Goal: Task Accomplishment & Management: Manage account settings

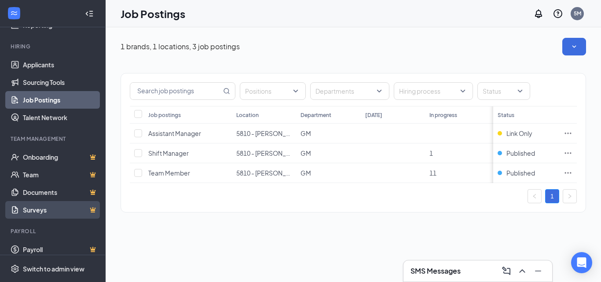
scroll to position [80, 0]
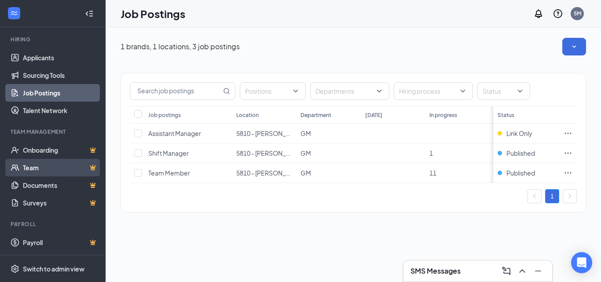
click at [42, 169] on link "Team" at bounding box center [60, 168] width 75 height 18
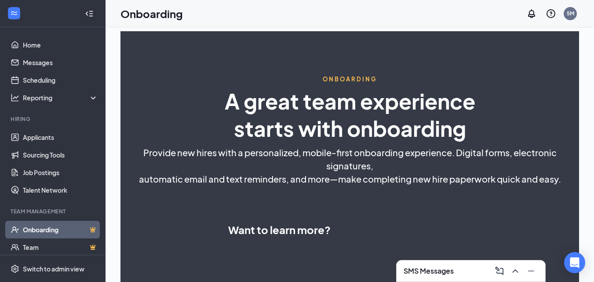
select select "US"
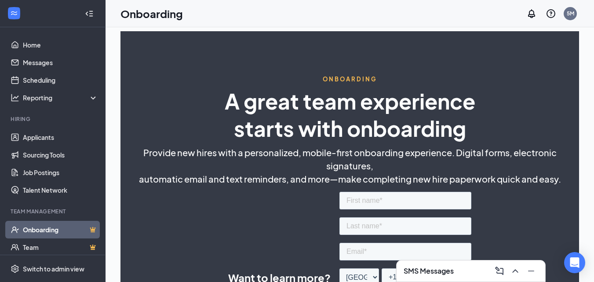
click at [453, 272] on h3 "SMS Messages" at bounding box center [429, 271] width 50 height 10
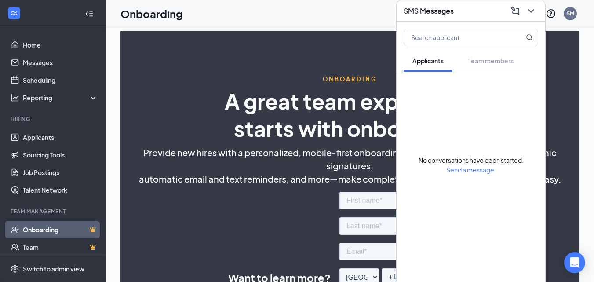
click at [246, 22] on div "Onboarding 5M" at bounding box center [350, 13] width 489 height 27
click at [45, 81] on link "Scheduling" at bounding box center [60, 80] width 75 height 18
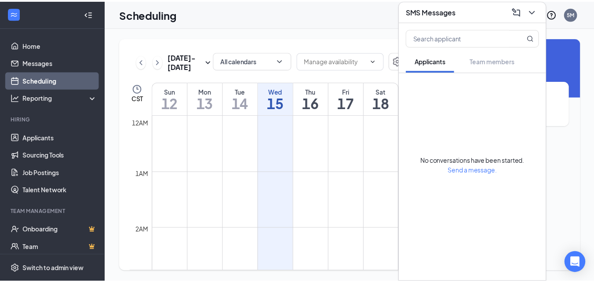
scroll to position [432, 0]
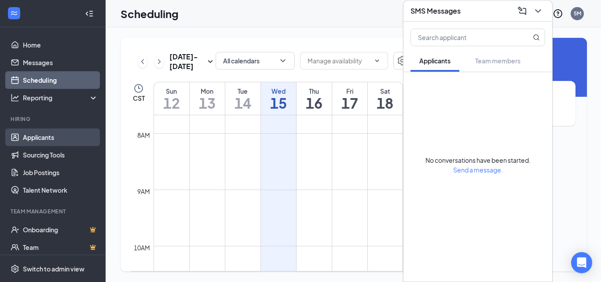
click at [52, 136] on link "Applicants" at bounding box center [60, 137] width 75 height 18
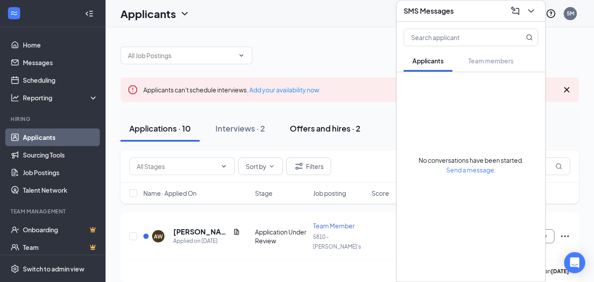
click at [333, 126] on div "Offers and hires · 2" at bounding box center [325, 128] width 71 height 11
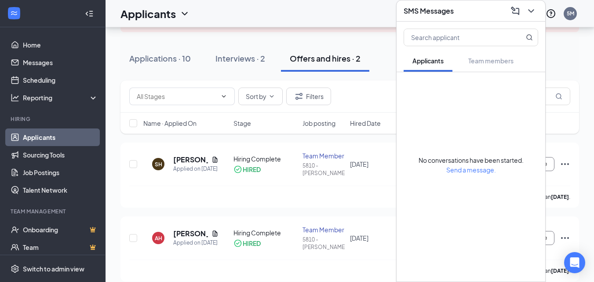
scroll to position [76, 0]
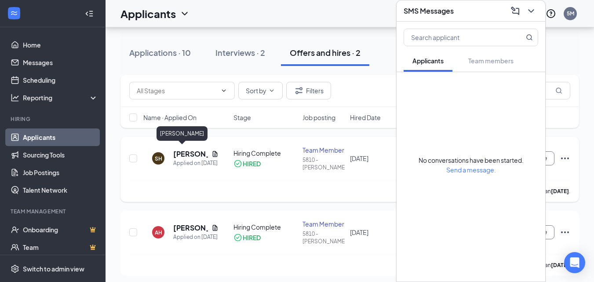
click at [184, 149] on h5 "[PERSON_NAME]" at bounding box center [190, 154] width 35 height 10
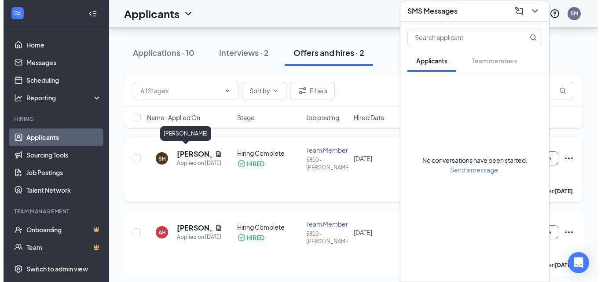
scroll to position [68, 0]
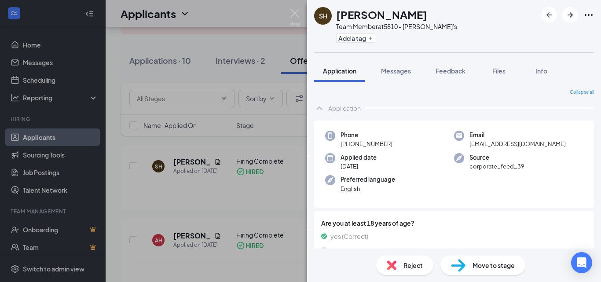
click at [193, 205] on div "SH [PERSON_NAME] Team Member at 5810 - [PERSON_NAME]'s Add a tag Application Me…" at bounding box center [300, 141] width 601 height 282
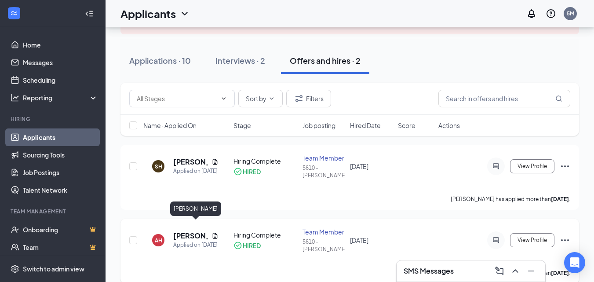
click at [182, 231] on h5 "[PERSON_NAME]" at bounding box center [190, 236] width 35 height 10
